Goal: Task Accomplishment & Management: Use online tool/utility

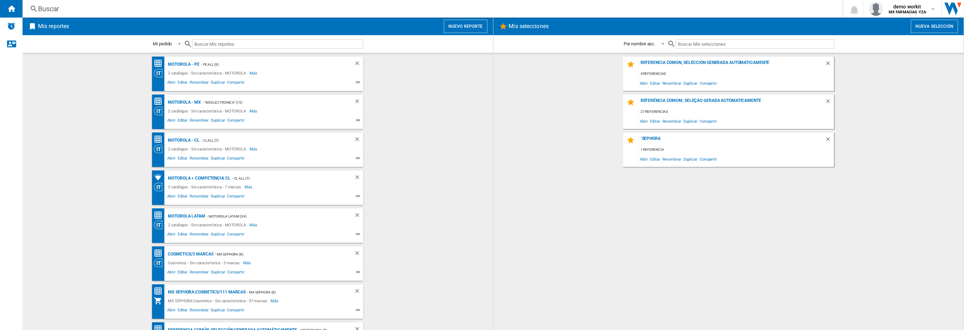
click at [460, 28] on button "Nuevo reporte" at bounding box center [466, 26] width 44 height 13
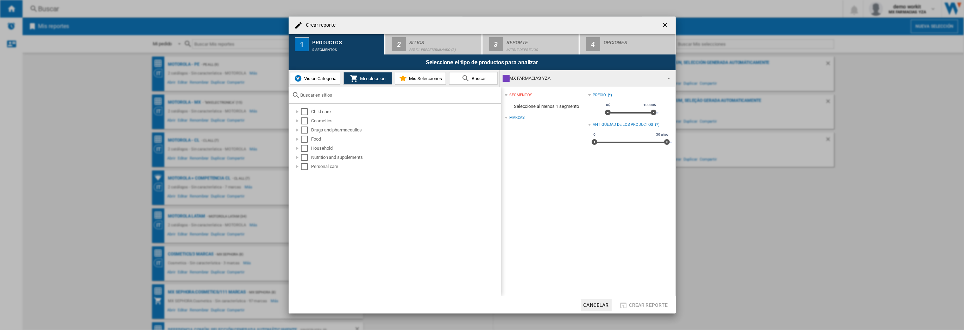
click at [308, 77] on span "Visión Categoría" at bounding box center [319, 78] width 34 height 5
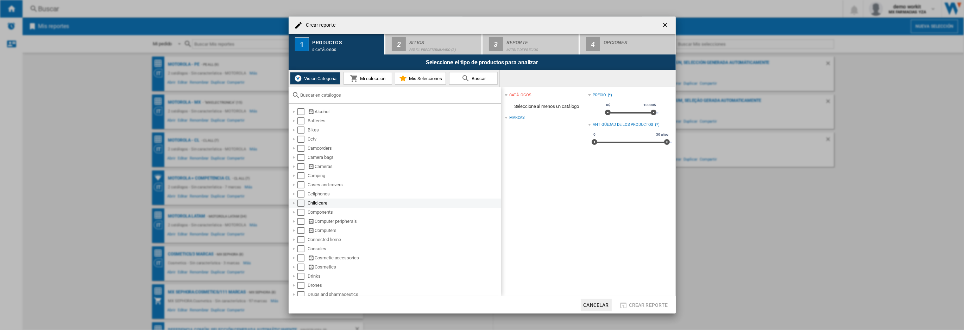
scroll to position [1, 0]
click at [294, 202] on div "Crear reporte ..." at bounding box center [293, 202] width 7 height 7
click at [301, 246] on div "Crear reporte ..." at bounding box center [301, 248] width 7 height 7
click at [294, 152] on div "Crear reporte ..." at bounding box center [293, 150] width 7 height 7
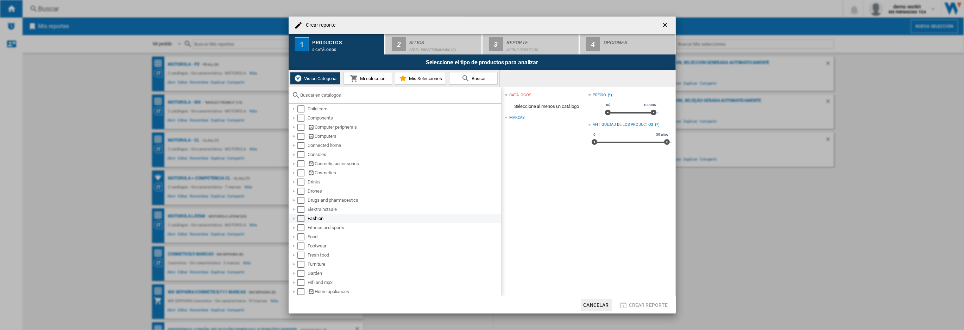
scroll to position [96, 0]
click at [294, 197] on div "Crear reporte ..." at bounding box center [293, 199] width 7 height 7
click at [608, 304] on button "Cancelar" at bounding box center [596, 305] width 31 height 13
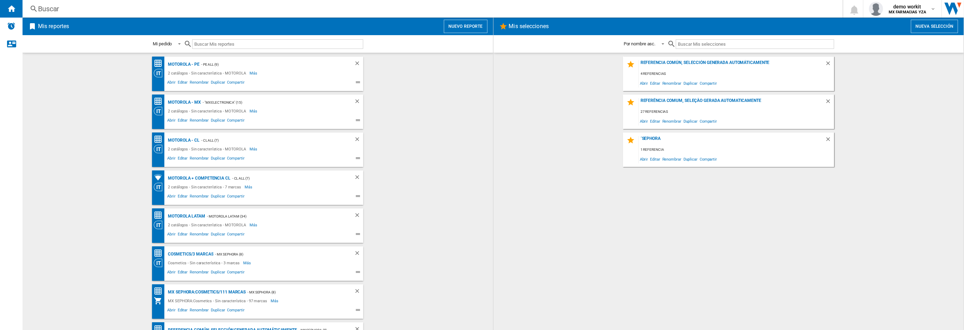
click at [456, 28] on button "Nuevo reporte" at bounding box center [466, 26] width 44 height 13
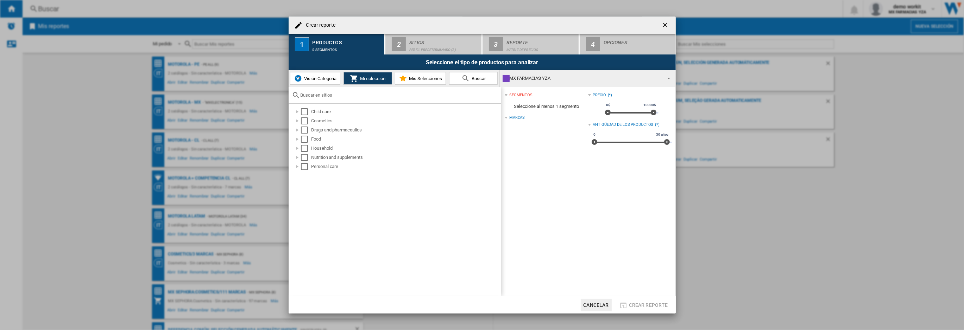
click at [320, 80] on span "Visión Categoría" at bounding box center [319, 78] width 34 height 5
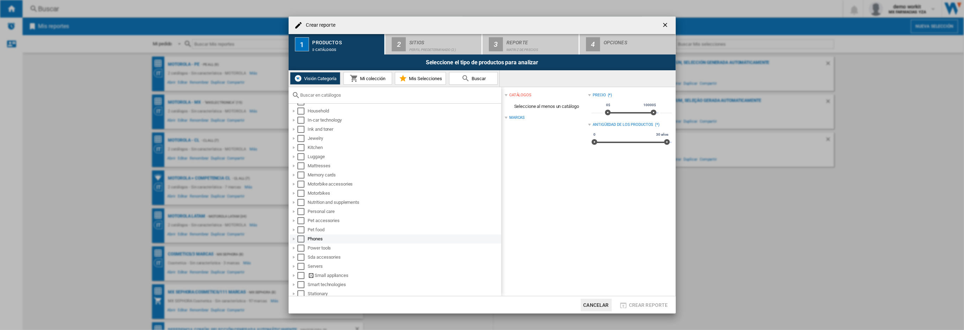
scroll to position [302, 0]
click at [295, 214] on div "Crear reporte ..." at bounding box center [293, 212] width 7 height 7
